Goal: Information Seeking & Learning: Learn about a topic

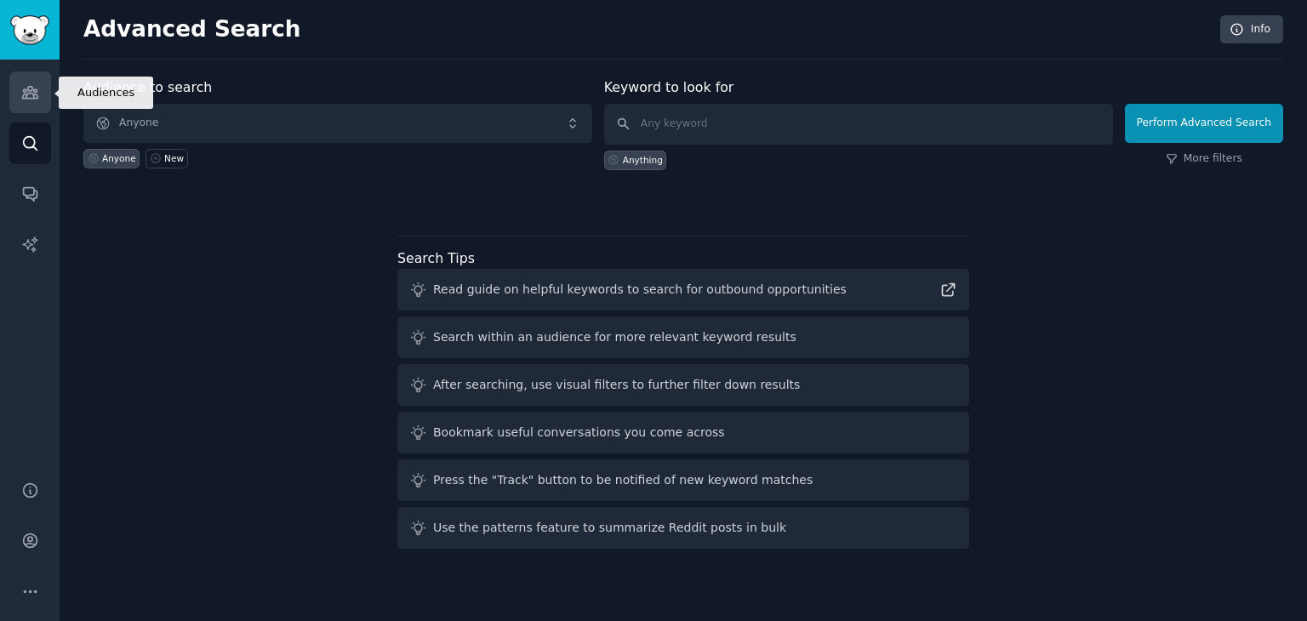
click at [34, 90] on icon "Sidebar" at bounding box center [30, 92] width 18 height 18
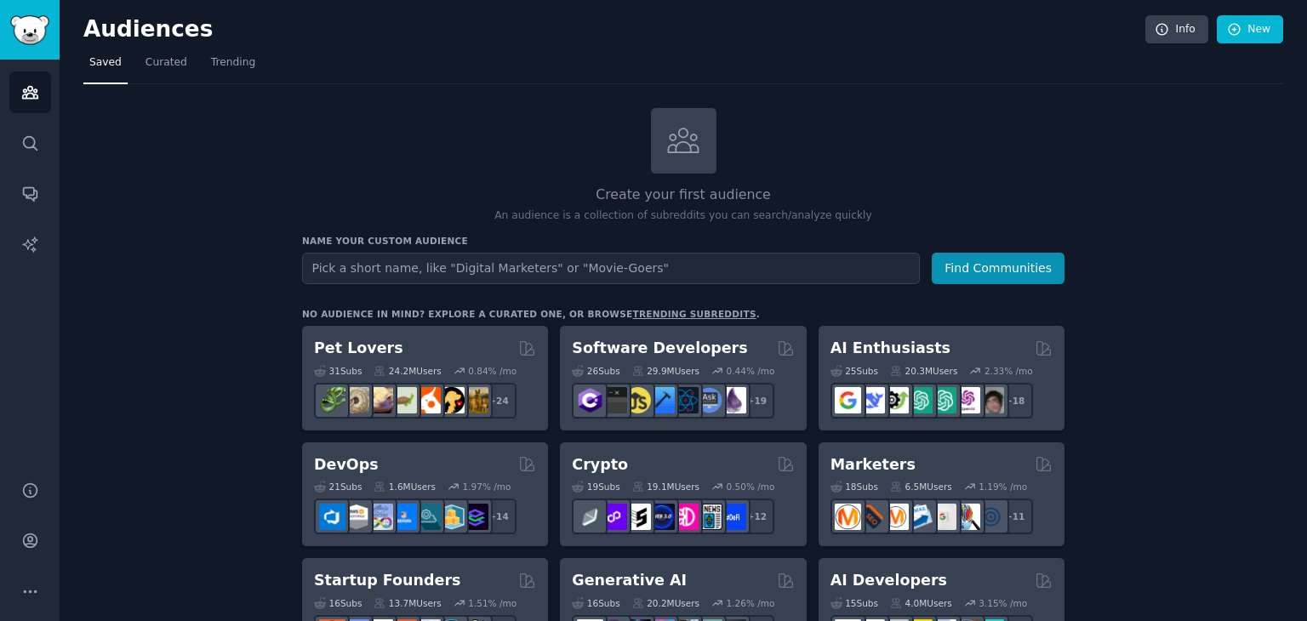
click at [384, 267] on input "text" at bounding box center [611, 268] width 618 height 31
click at [44, 148] on link "Search" at bounding box center [30, 144] width 42 height 42
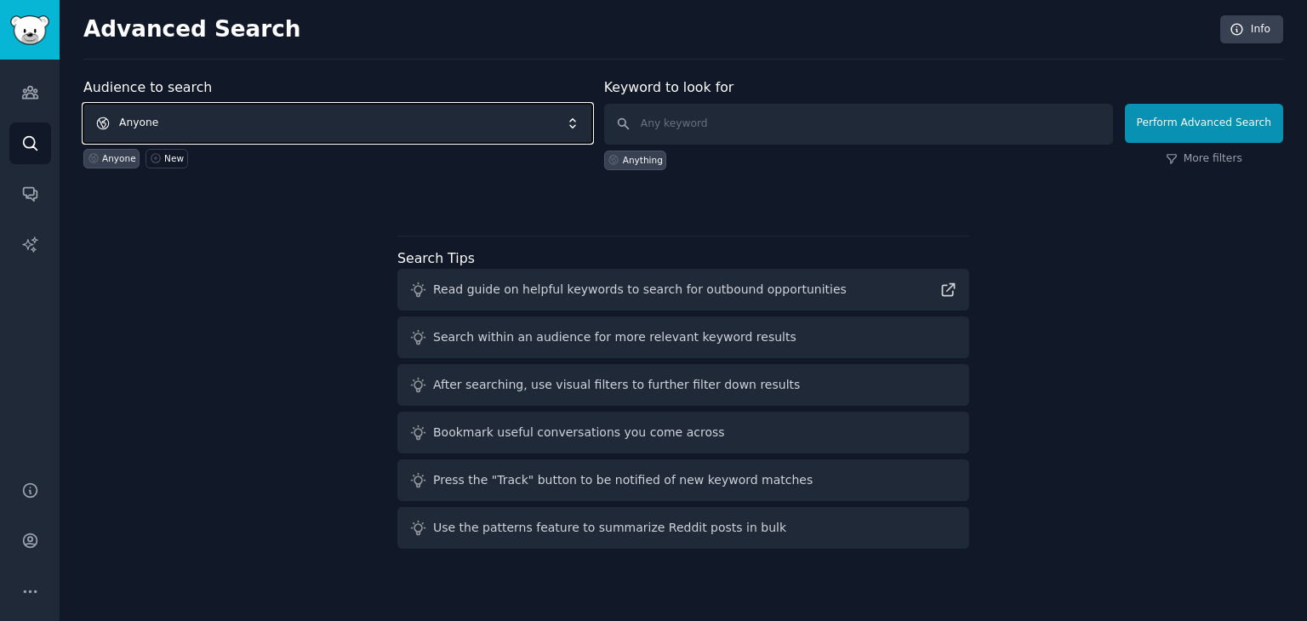
click at [182, 127] on span "Anyone" at bounding box center [337, 123] width 509 height 39
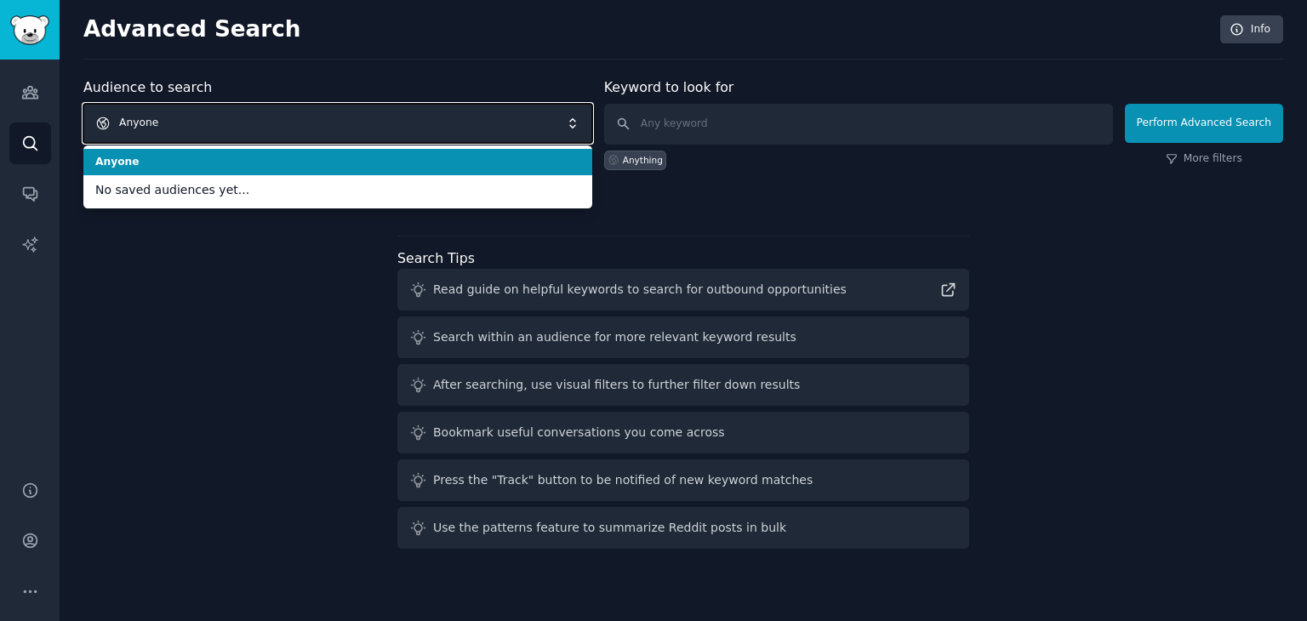
click at [182, 127] on span "Anyone" at bounding box center [337, 123] width 509 height 39
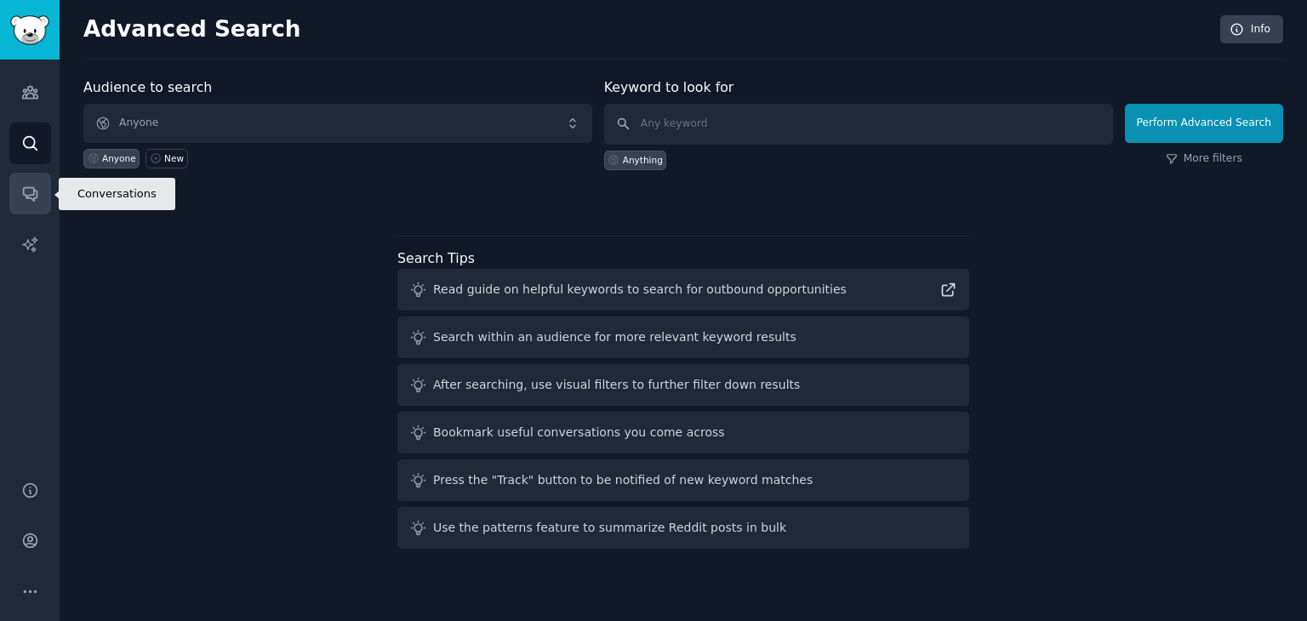
click at [44, 193] on link "Conversations" at bounding box center [30, 194] width 42 height 42
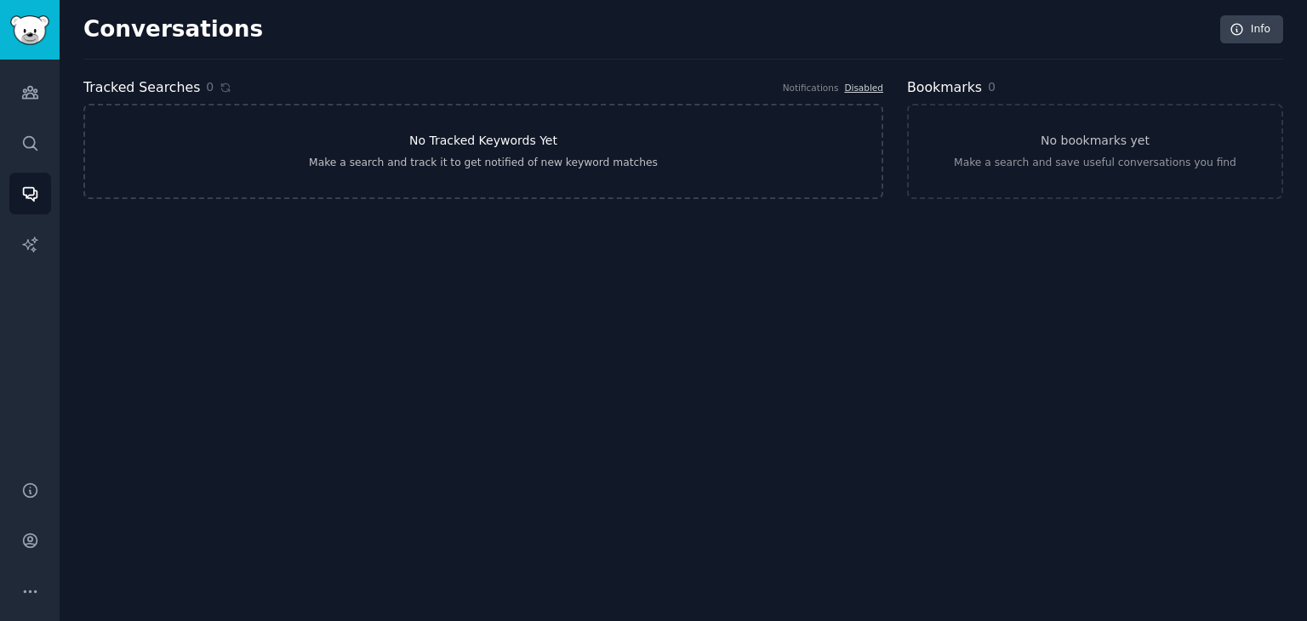
click at [517, 171] on link "No Tracked Keywords Yet Make a search and track it to get notified of new keywo…" at bounding box center [483, 151] width 800 height 95
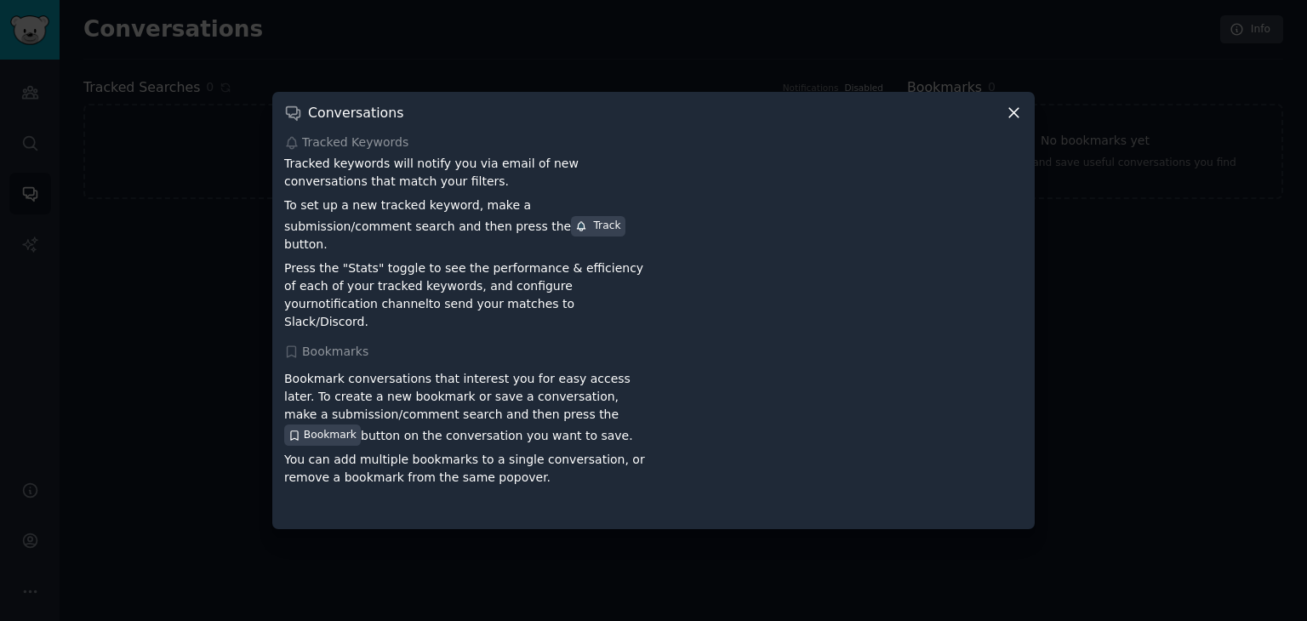
click at [1008, 122] on icon at bounding box center [1014, 113] width 18 height 18
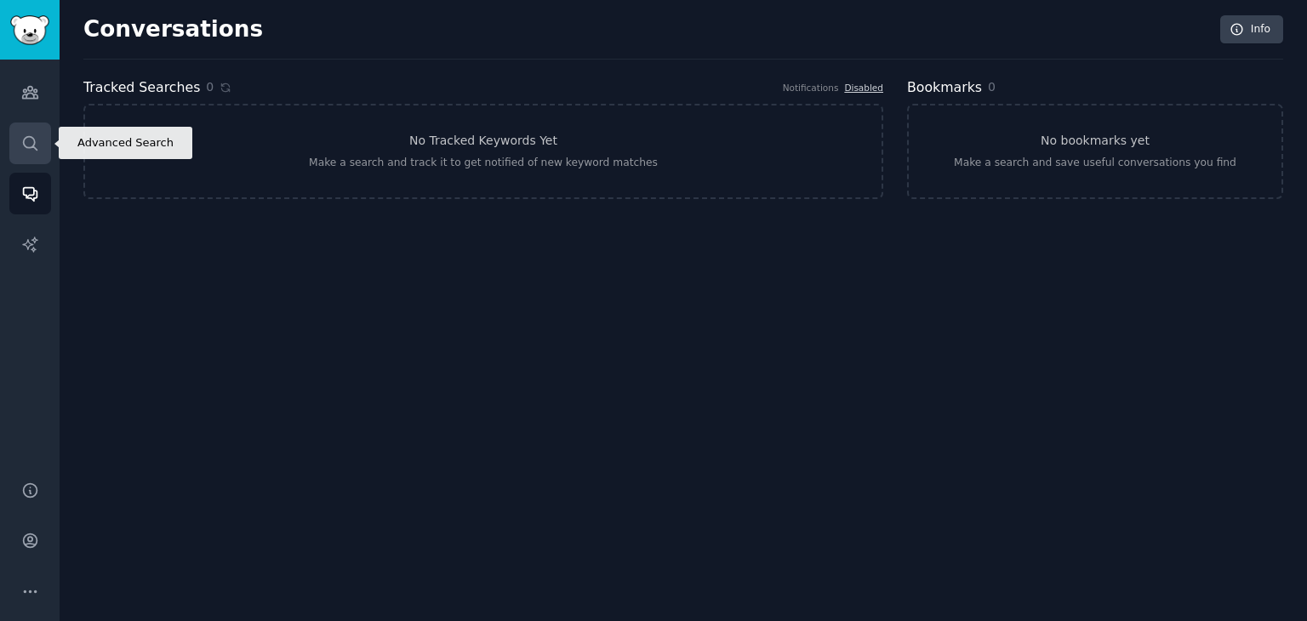
click at [22, 145] on icon "Sidebar" at bounding box center [30, 143] width 18 height 18
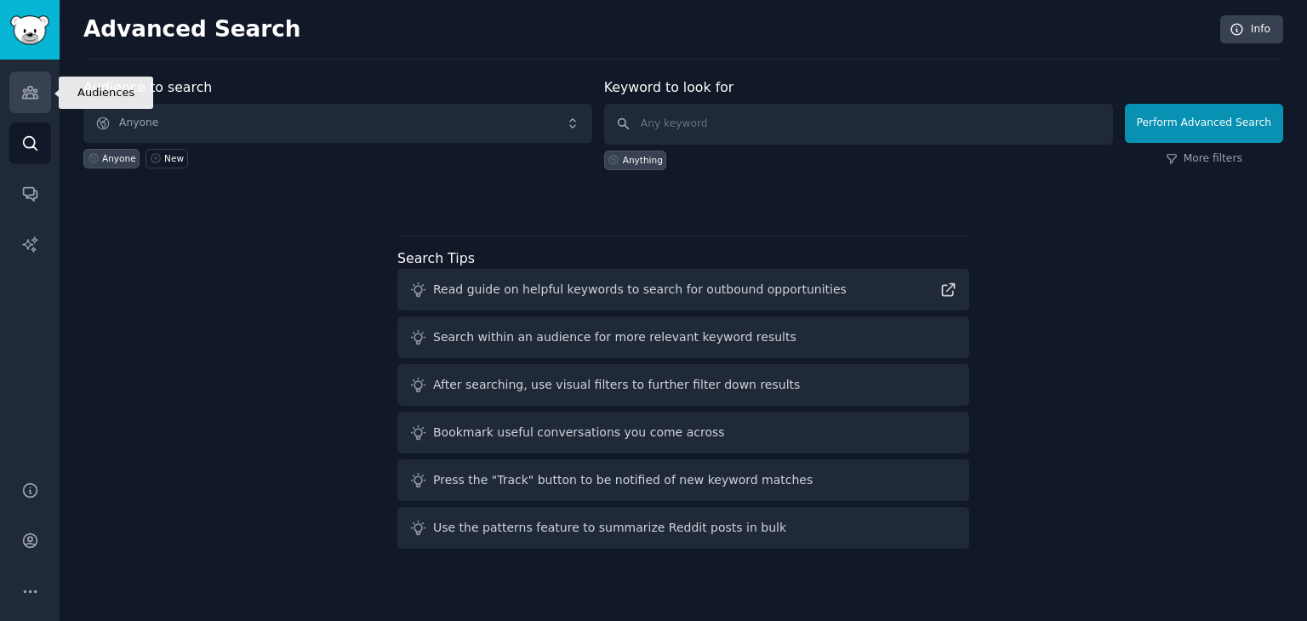
click at [29, 106] on link "Audiences" at bounding box center [30, 92] width 42 height 42
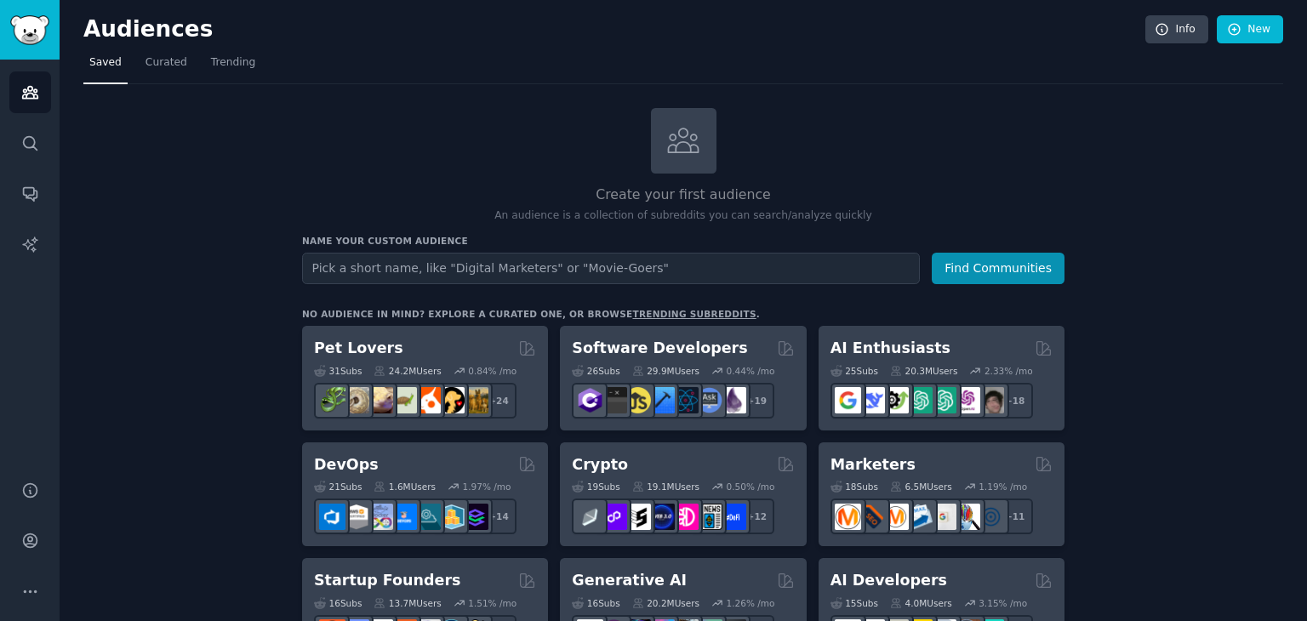
click at [449, 260] on input "text" at bounding box center [611, 268] width 618 height 31
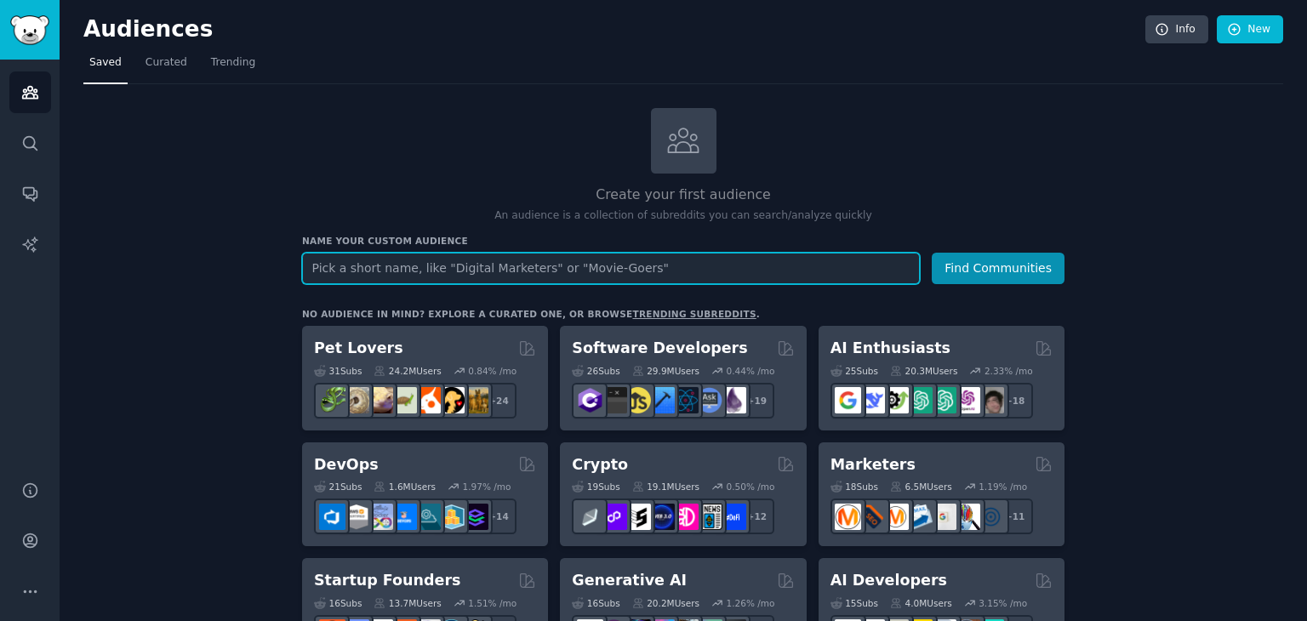
click at [431, 264] on input "text" at bounding box center [611, 268] width 618 height 31
type input "funny"
click at [932, 253] on button "Find Communities" at bounding box center [998, 268] width 133 height 31
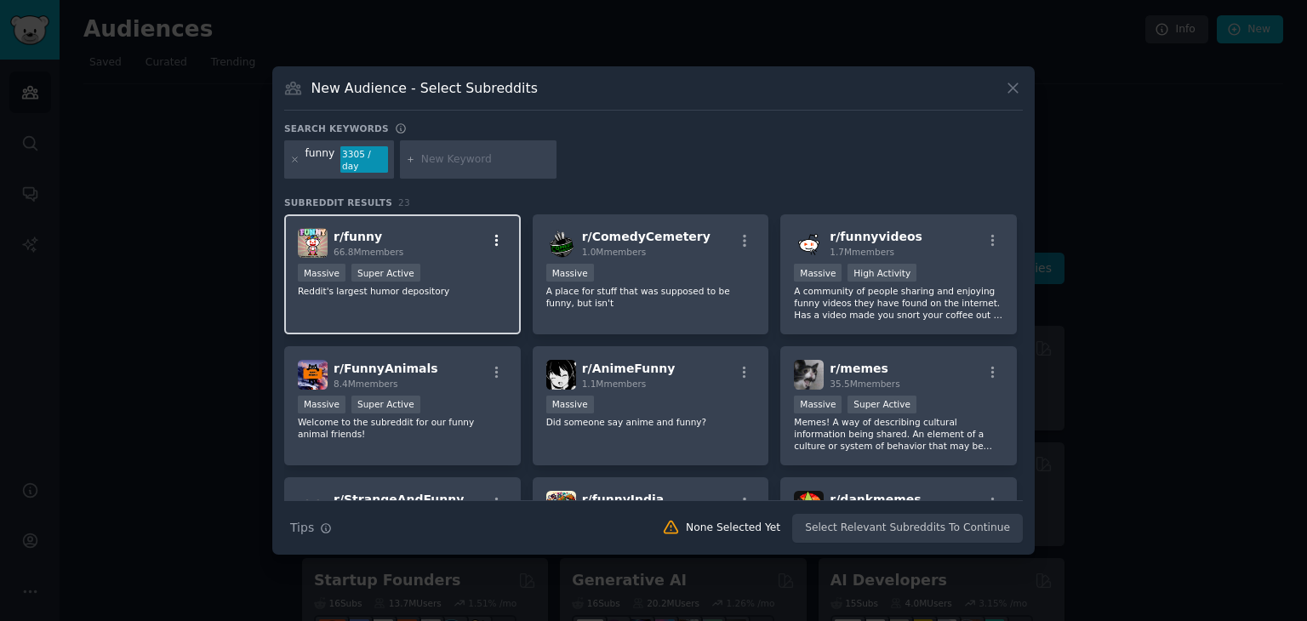
click at [492, 233] on icon "button" at bounding box center [496, 240] width 15 height 15
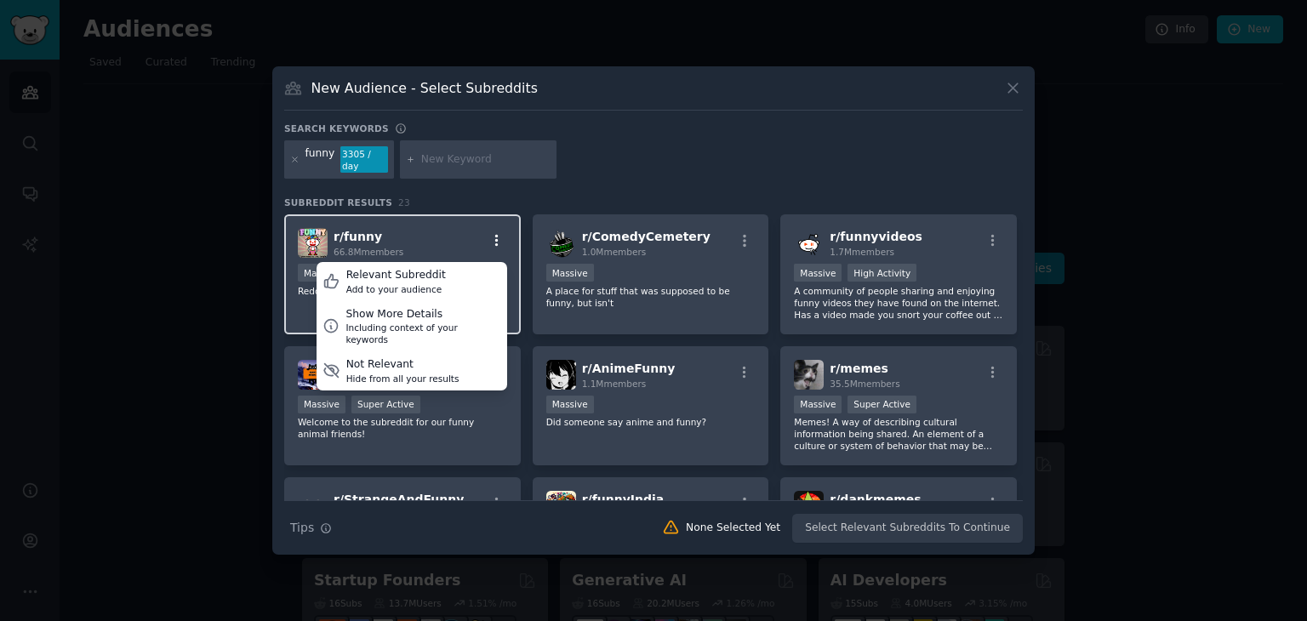
click at [492, 233] on icon "button" at bounding box center [496, 240] width 15 height 15
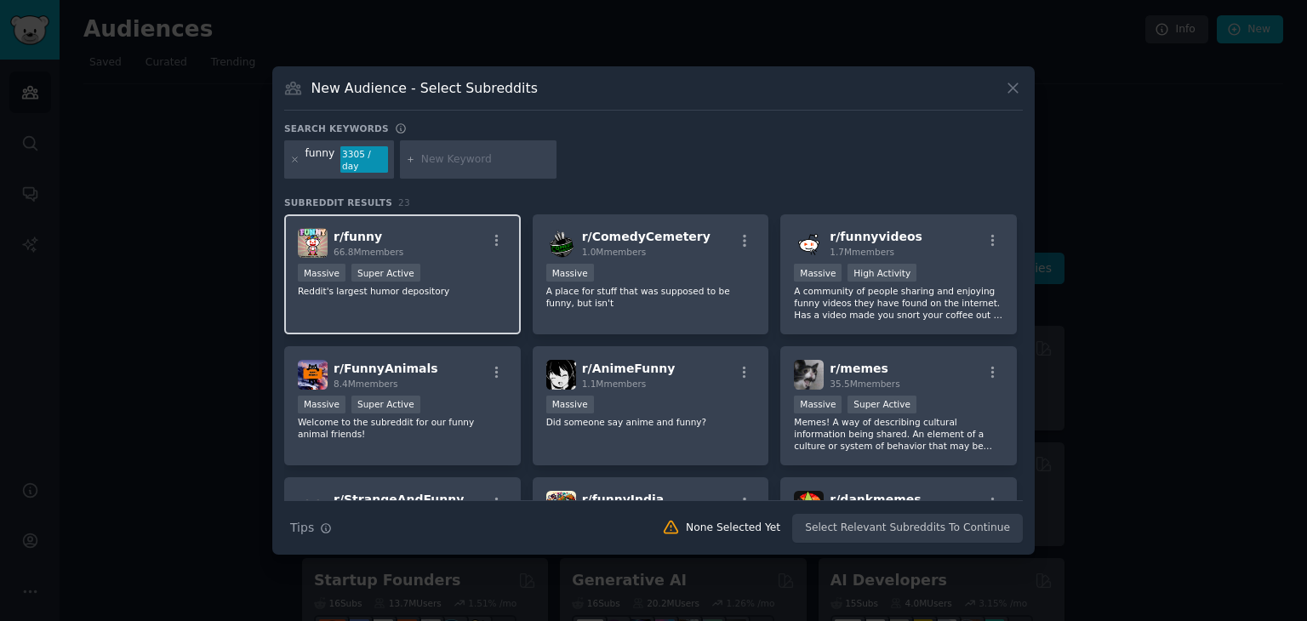
click at [313, 237] on img at bounding box center [313, 243] width 30 height 30
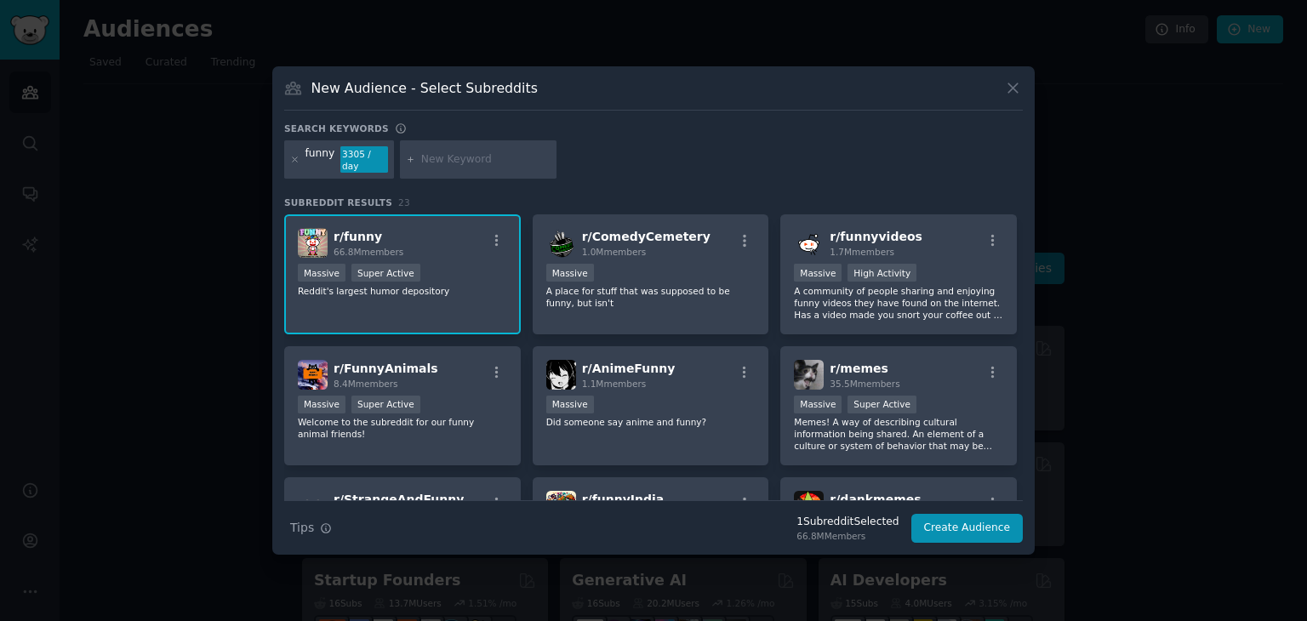
click at [337, 232] on span "r/ funny" at bounding box center [358, 237] width 49 height 14
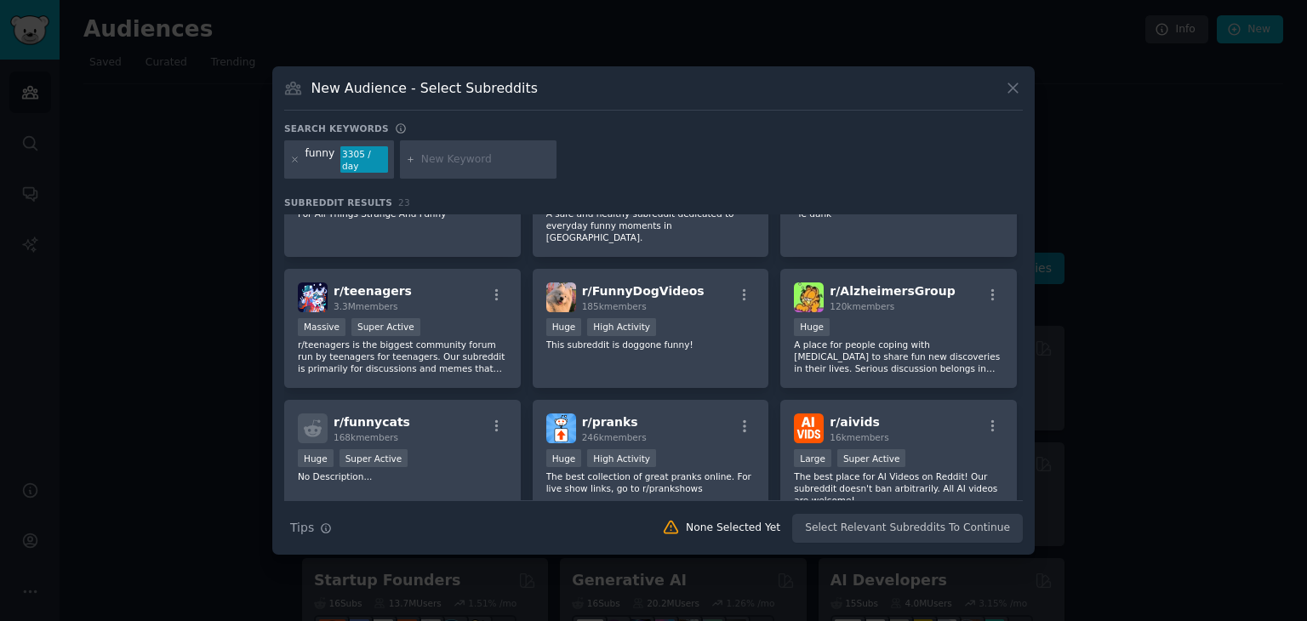
scroll to position [255, 0]
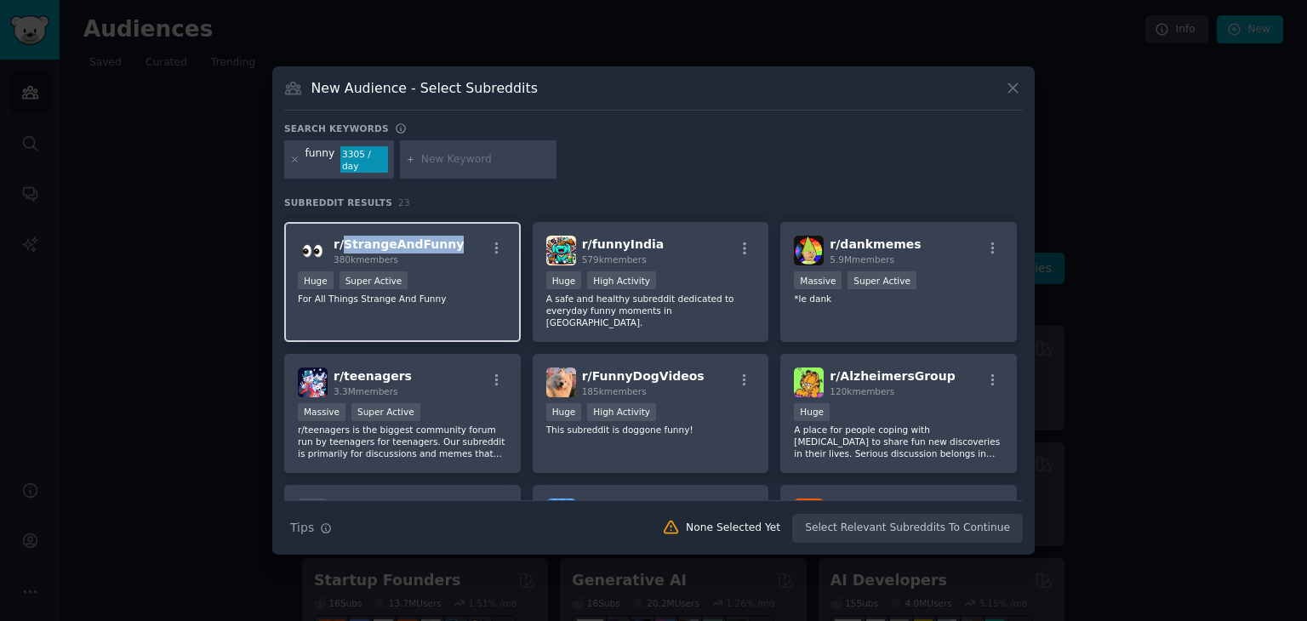
copy span "StrangeAndFunny"
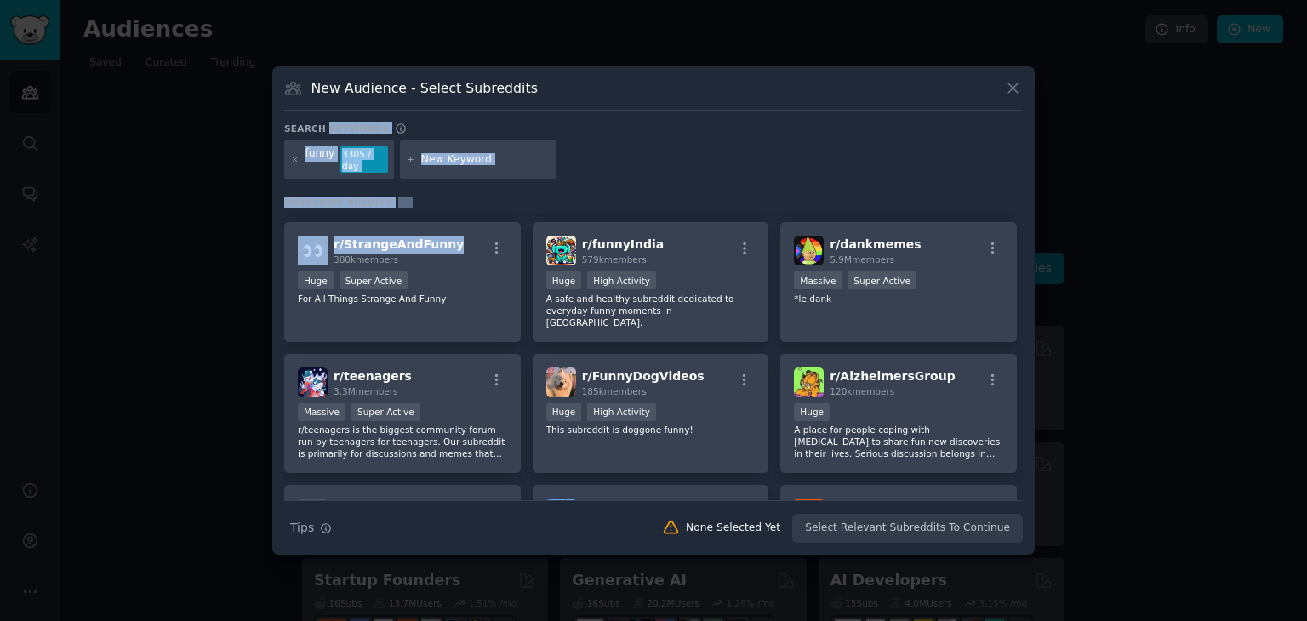
scroll to position [0, 0]
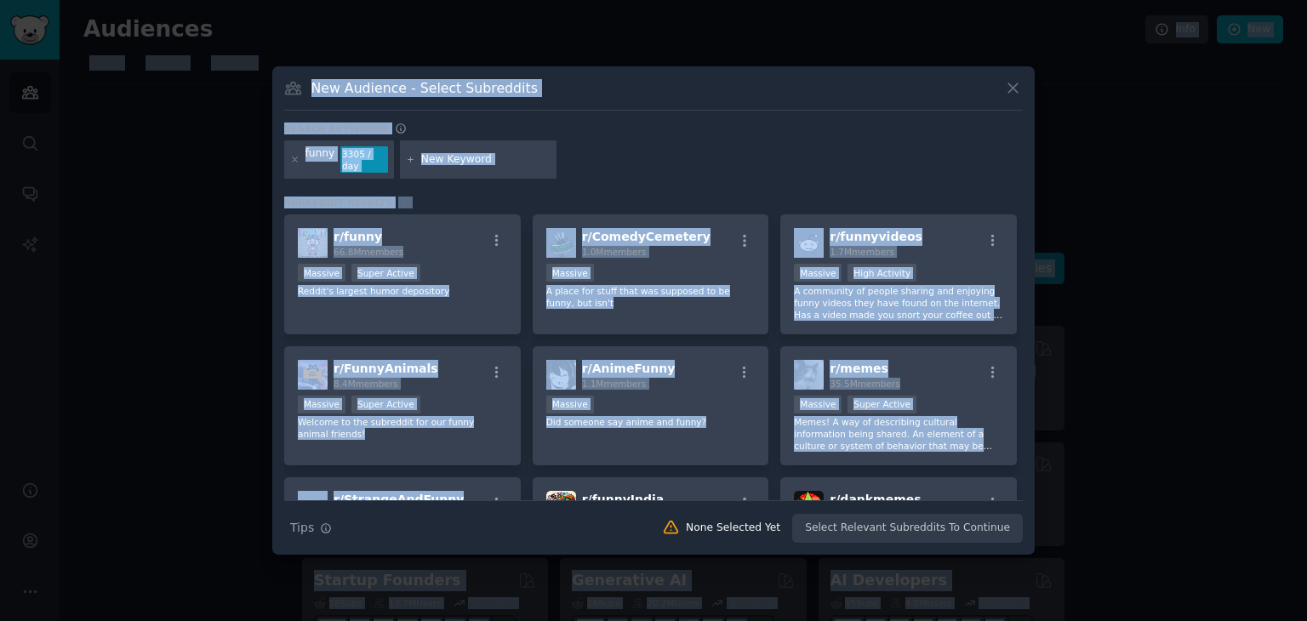
drag, startPoint x: 455, startPoint y: 236, endPoint x: 290, endPoint y: -56, distance: 335.3
click at [290, 0] on html "Advanced Search Audiences Search Conversations AI Reports Help Account More Aud…" at bounding box center [653, 310] width 1307 height 621
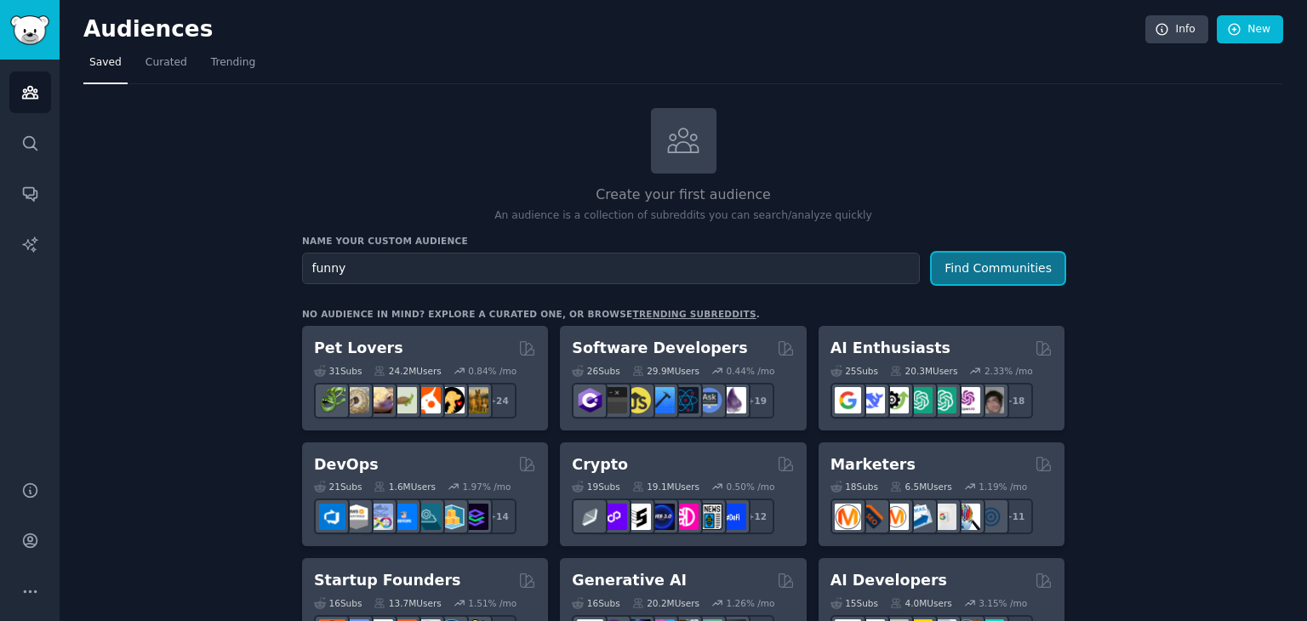
click at [950, 260] on button "Find Communities" at bounding box center [998, 268] width 133 height 31
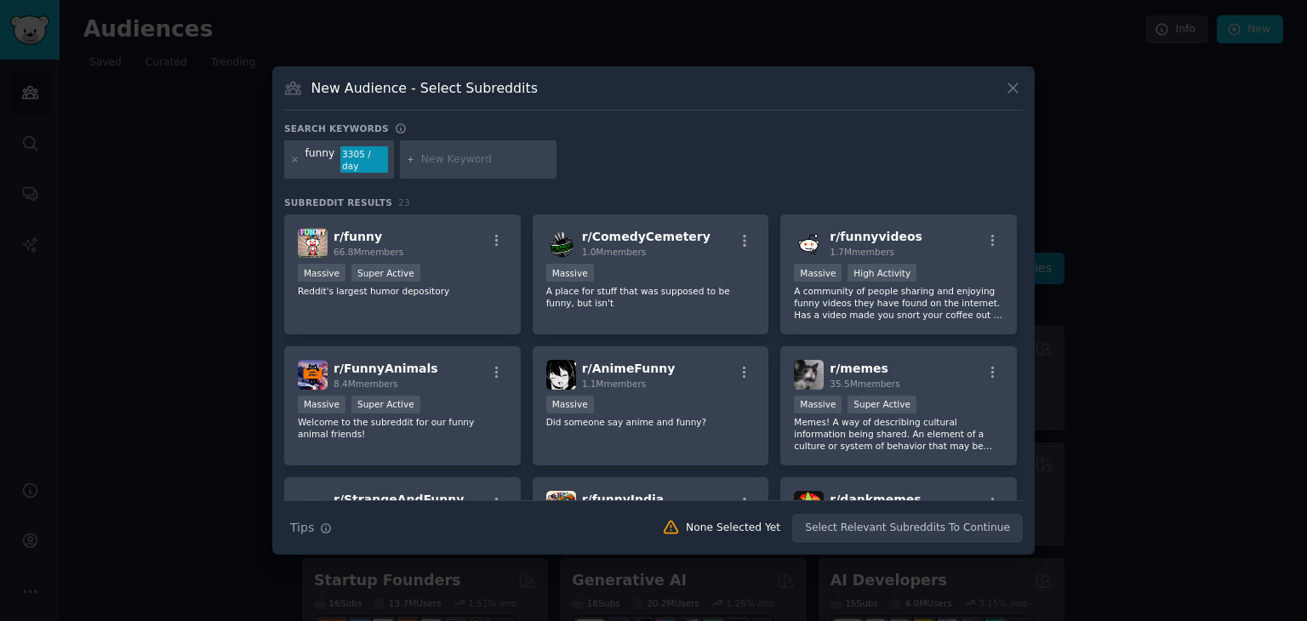
click at [444, 157] on input "text" at bounding box center [485, 159] width 129 height 15
click at [293, 161] on icon at bounding box center [295, 159] width 4 height 4
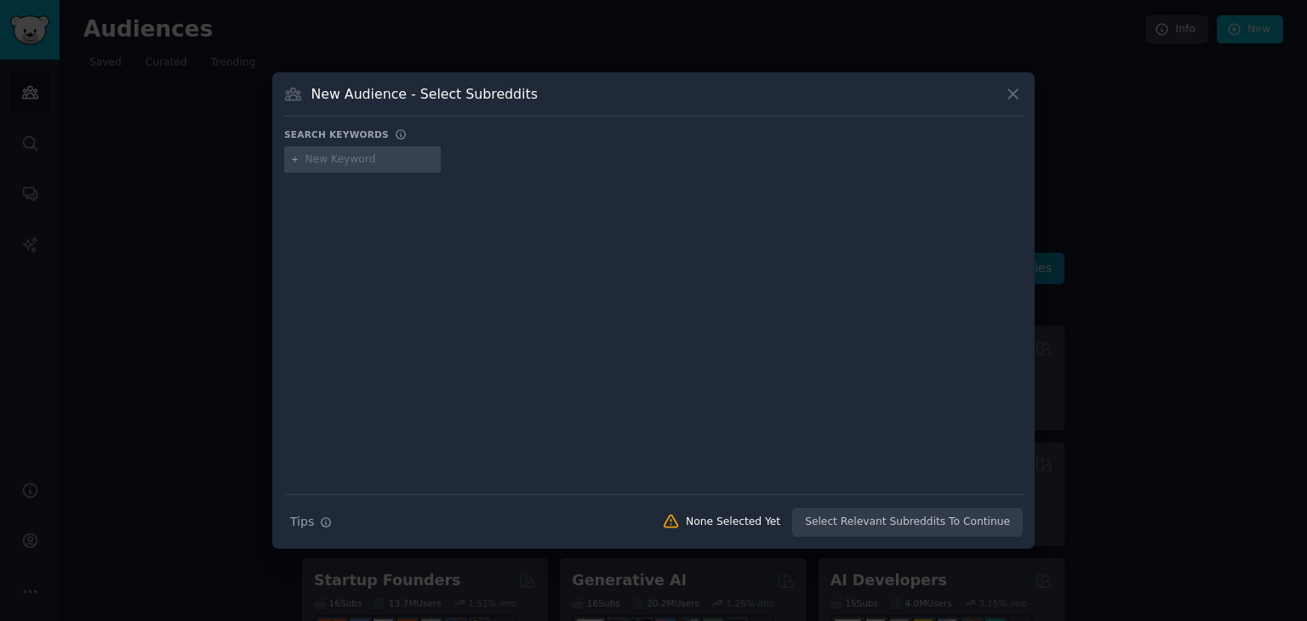
click at [321, 161] on input "text" at bounding box center [370, 159] width 129 height 15
type input "c"
type input "interesting"
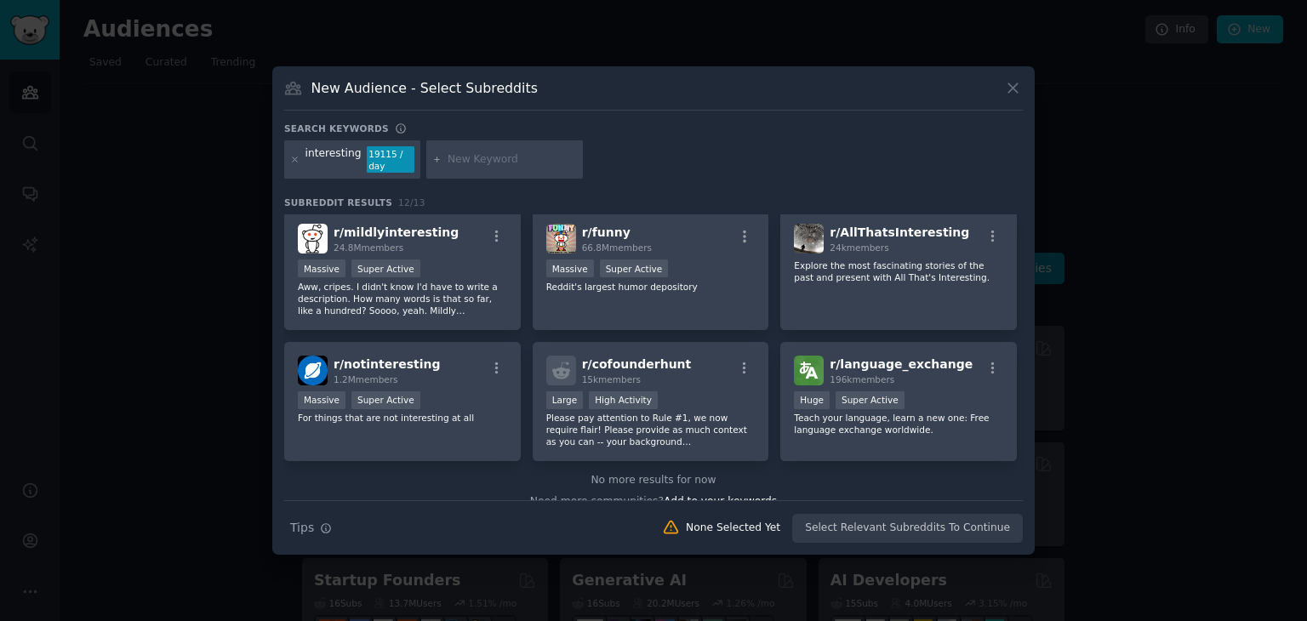
scroll to position [272, 0]
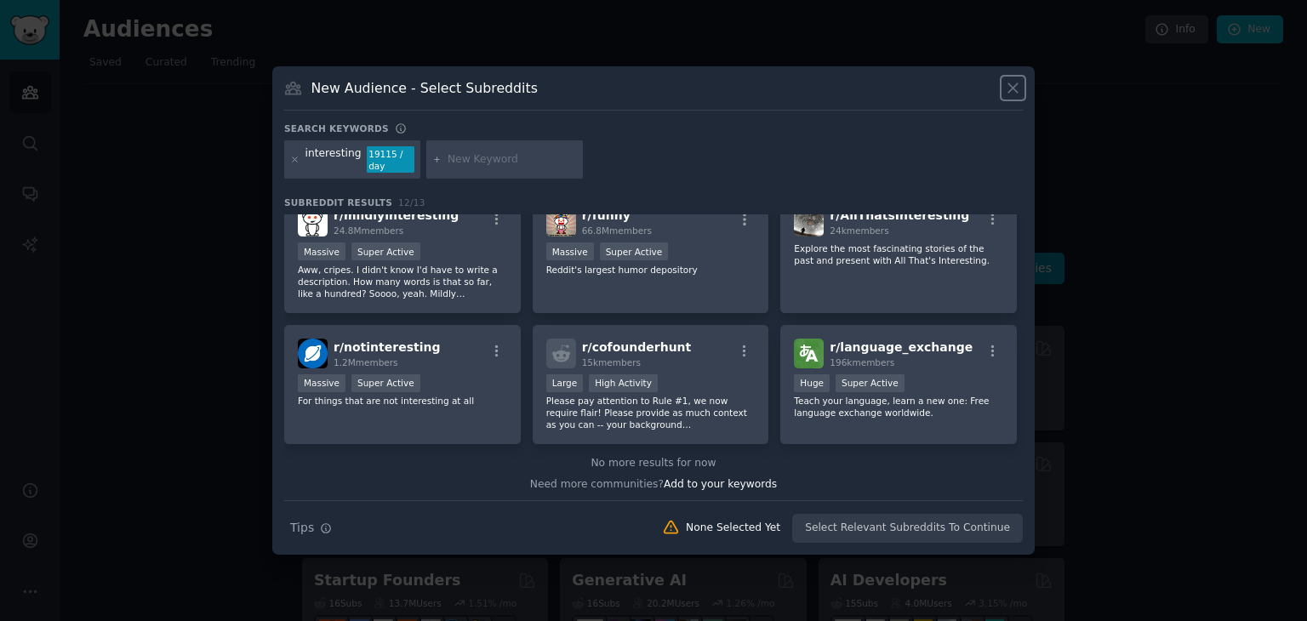
click at [1005, 94] on icon at bounding box center [1013, 88] width 18 height 18
